Goal: Information Seeking & Learning: Check status

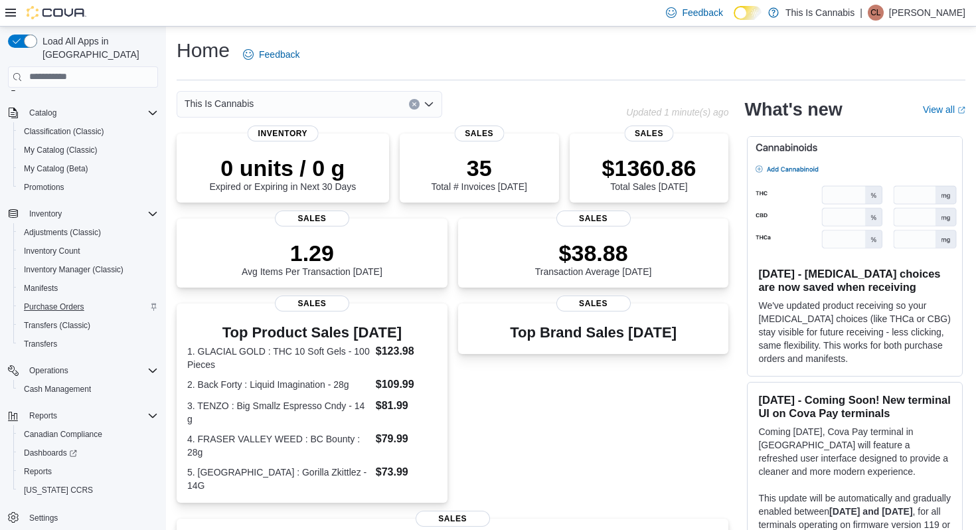
scroll to position [74, 0]
click at [46, 466] on span "Reports" at bounding box center [38, 471] width 28 height 11
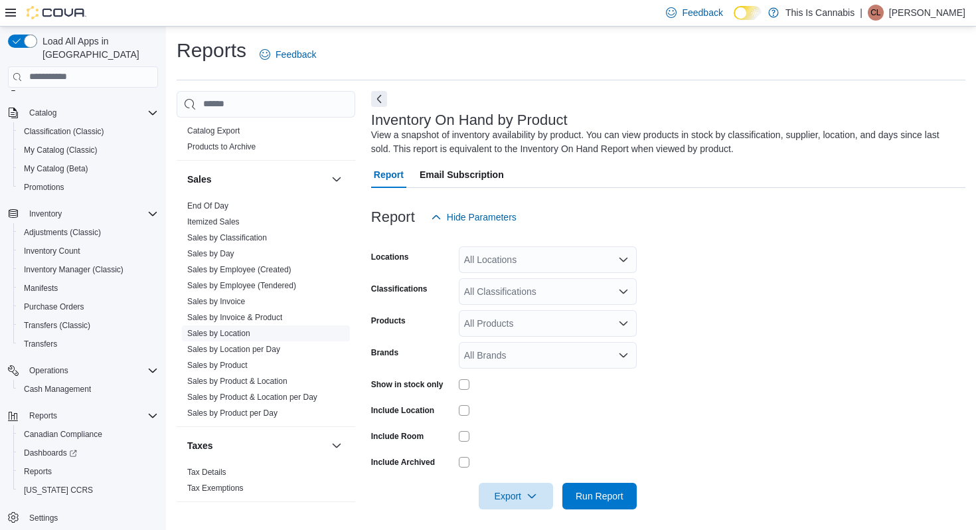
click at [244, 330] on link "Sales by Location" at bounding box center [218, 333] width 63 height 9
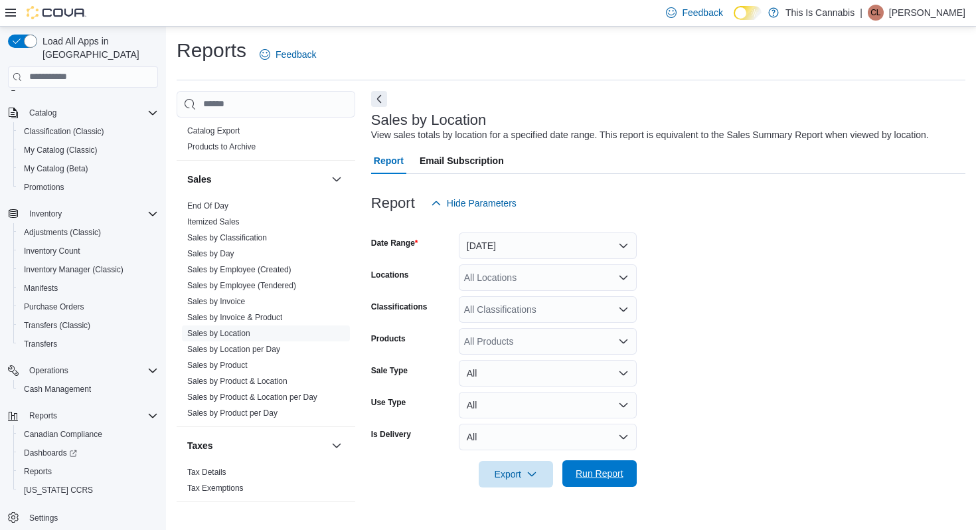
click at [602, 480] on span "Run Report" at bounding box center [599, 473] width 58 height 27
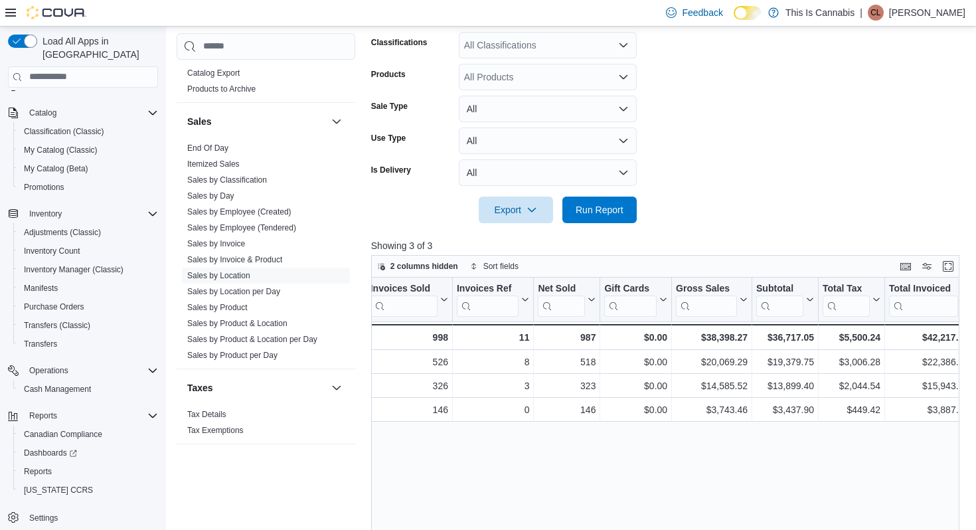
scroll to position [0, 169]
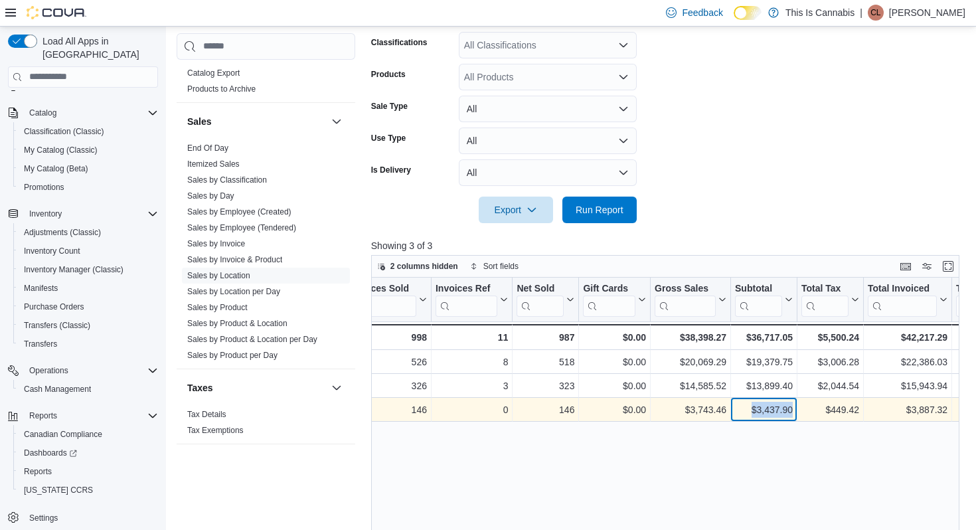
drag, startPoint x: 742, startPoint y: 409, endPoint x: 823, endPoint y: 414, distance: 81.8
click at [819, 414] on div "WHISTLER LOCATION - Location, column 1, row 3 146 - Invoices Sold, column 2, ro…" at bounding box center [969, 410] width 1532 height 24
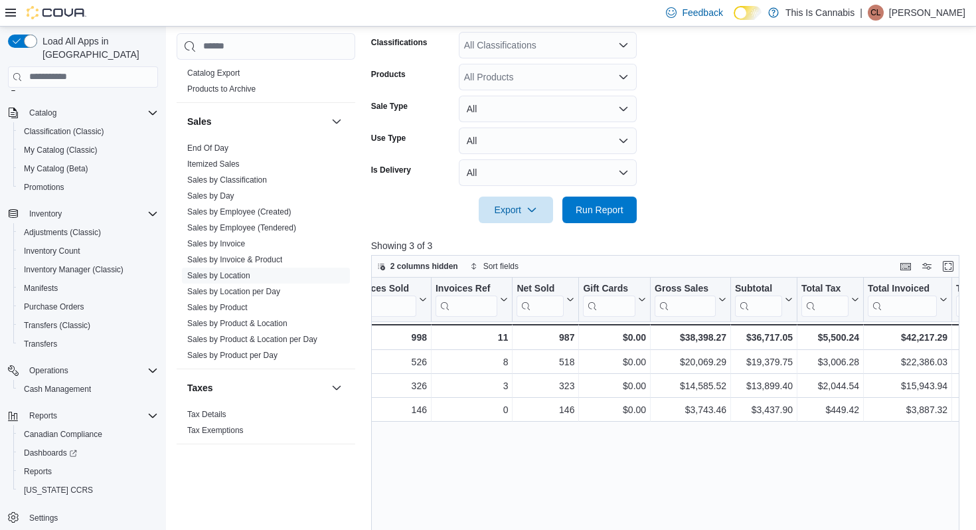
click at [794, 453] on div "Location Click to view column header actions Invoices Sold Click to view column…" at bounding box center [665, 478] width 588 height 401
click at [793, 196] on form "Date Range [DATE] Locations All Locations Classifications All Classifications P…" at bounding box center [668, 87] width 594 height 271
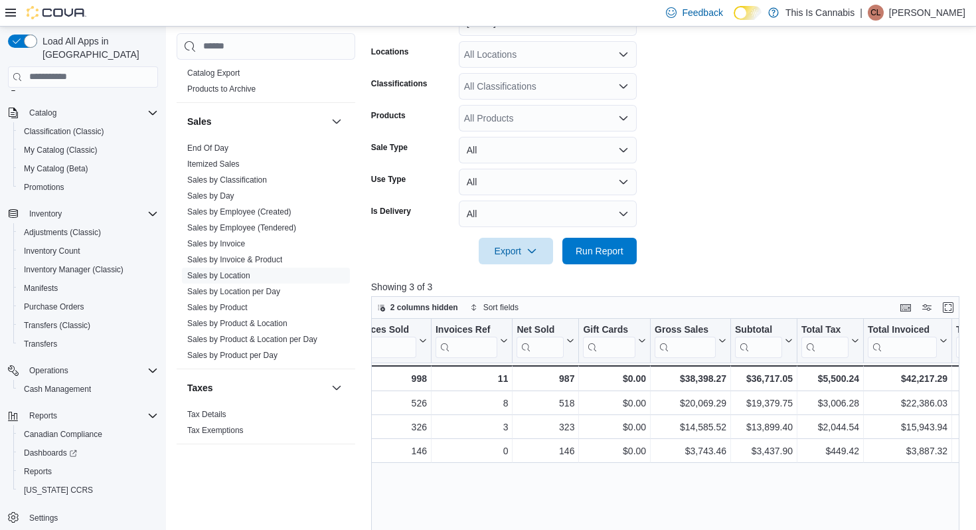
scroll to position [161, 0]
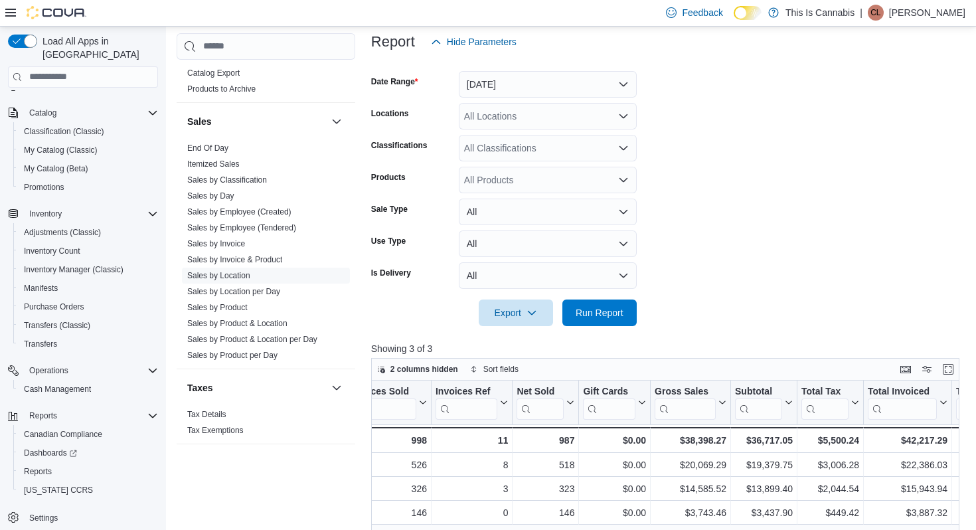
click at [610, 85] on button "[DATE]" at bounding box center [548, 84] width 178 height 27
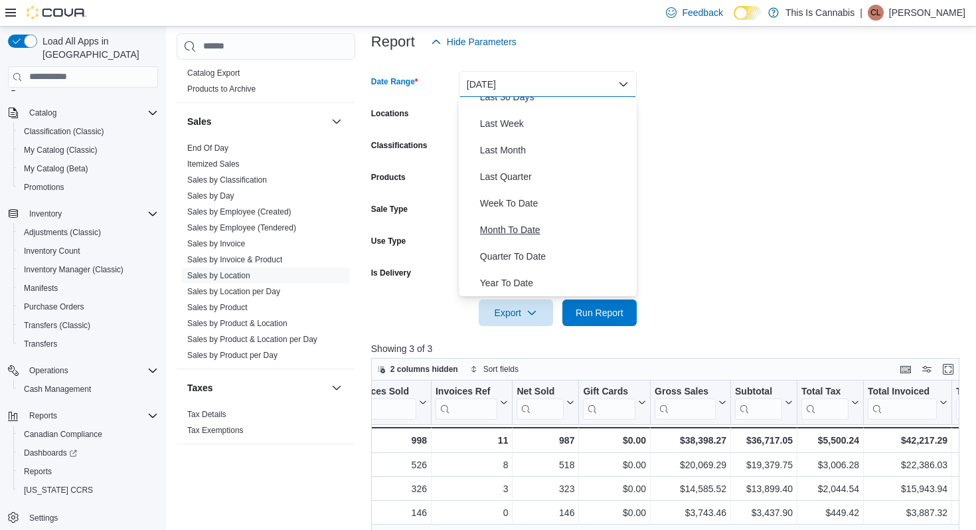
scroll to position [199, 0]
click at [523, 238] on button "Month To Date" at bounding box center [548, 229] width 178 height 27
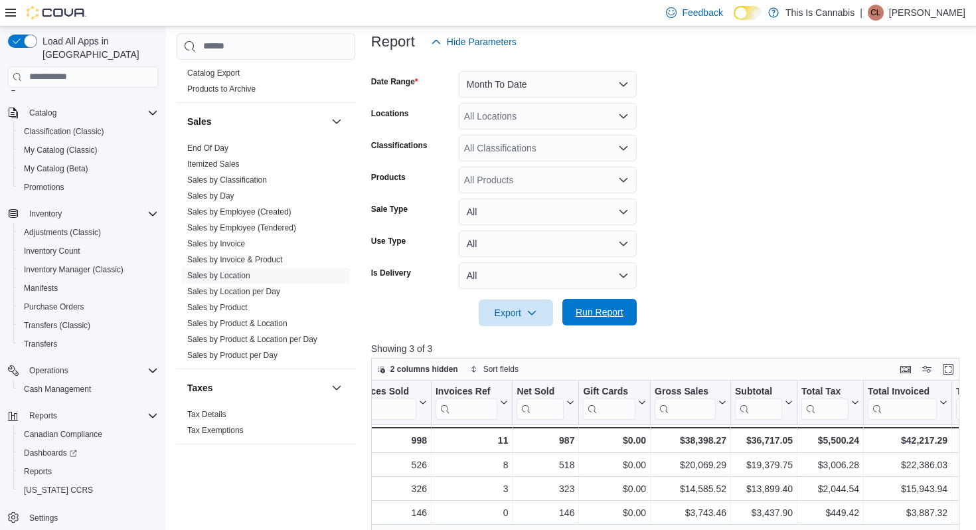
click at [582, 302] on span "Run Report" at bounding box center [599, 312] width 58 height 27
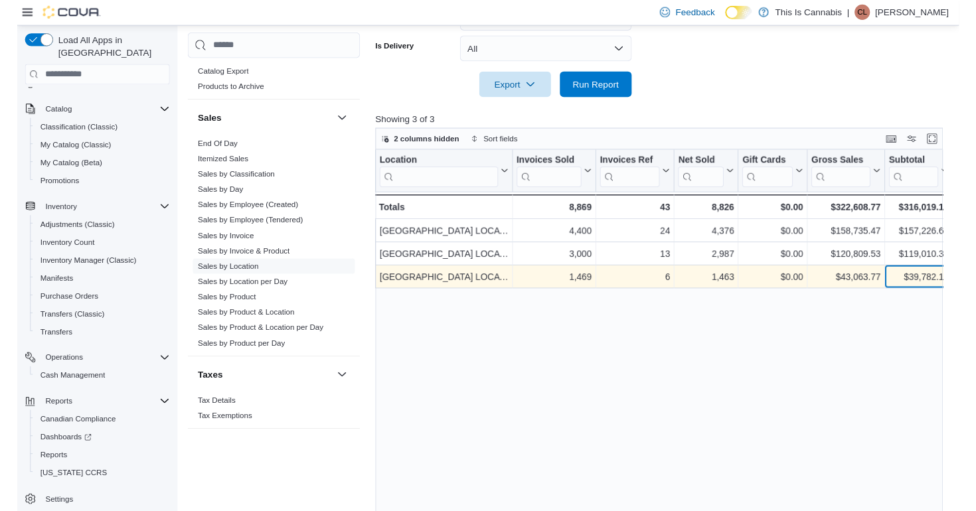
scroll to position [0, 11]
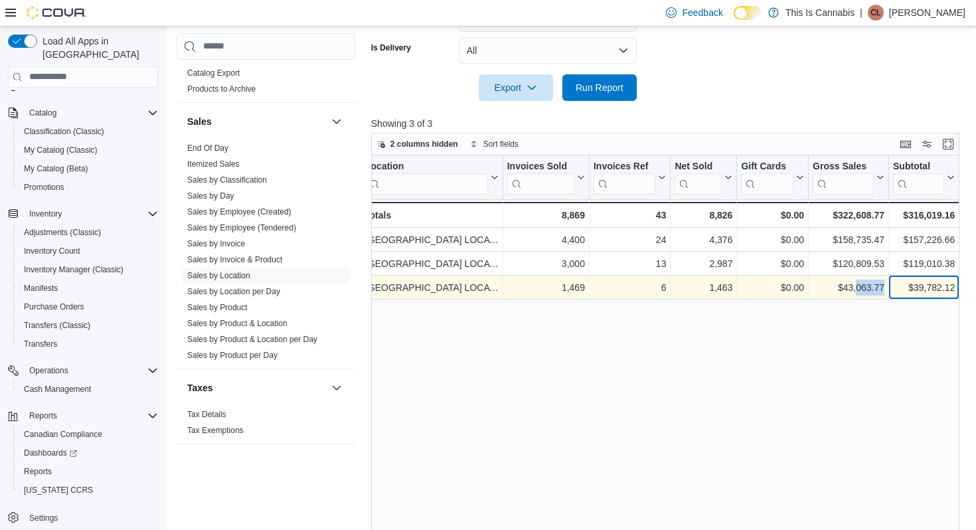
drag, startPoint x: 900, startPoint y: 284, endPoint x: 857, endPoint y: 286, distance: 43.2
click at [857, 285] on div "$43,063.77" at bounding box center [849, 288] width 72 height 16
drag, startPoint x: 847, startPoint y: 287, endPoint x: 886, endPoint y: 290, distance: 39.3
click at [886, 290] on div "$43,063.77 - Gross Sales, column 6, row 3" at bounding box center [849, 288] width 80 height 24
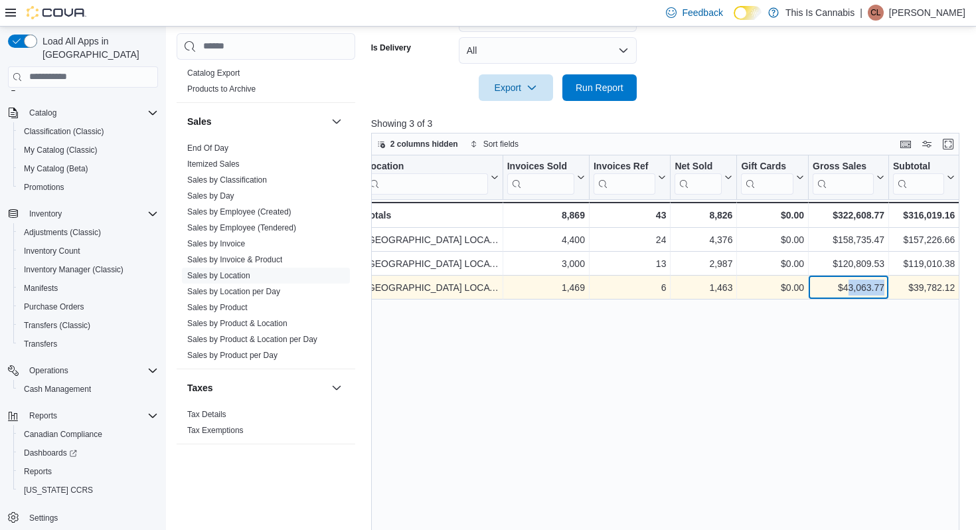
copy div "3,063.77"
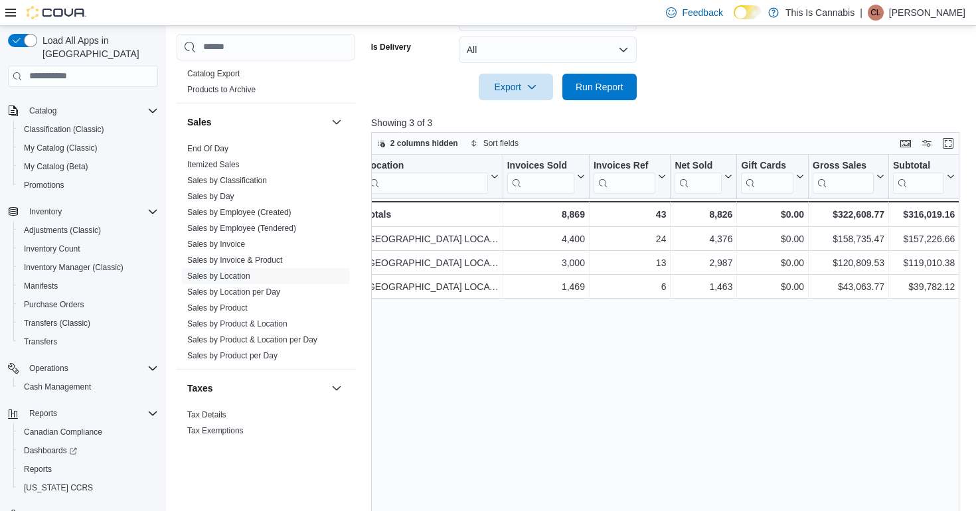
click at [860, 306] on div "Location Click to view column header actions Invoices Sold Click to view column…" at bounding box center [665, 355] width 588 height 401
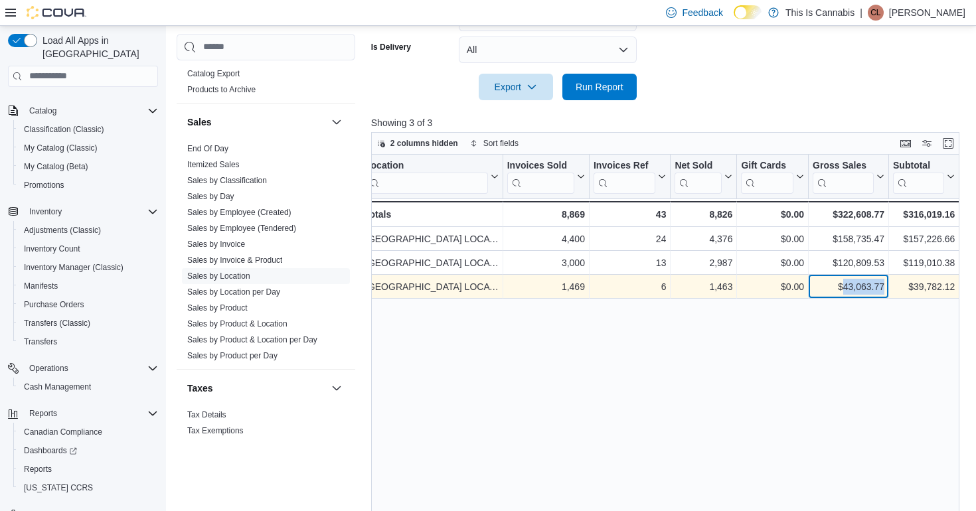
drag, startPoint x: 884, startPoint y: 288, endPoint x: 844, endPoint y: 289, distance: 39.8
click at [844, 289] on div "$43,063.77" at bounding box center [849, 287] width 72 height 16
copy div "43,063.77"
